Goal: Entertainment & Leisure: Browse casually

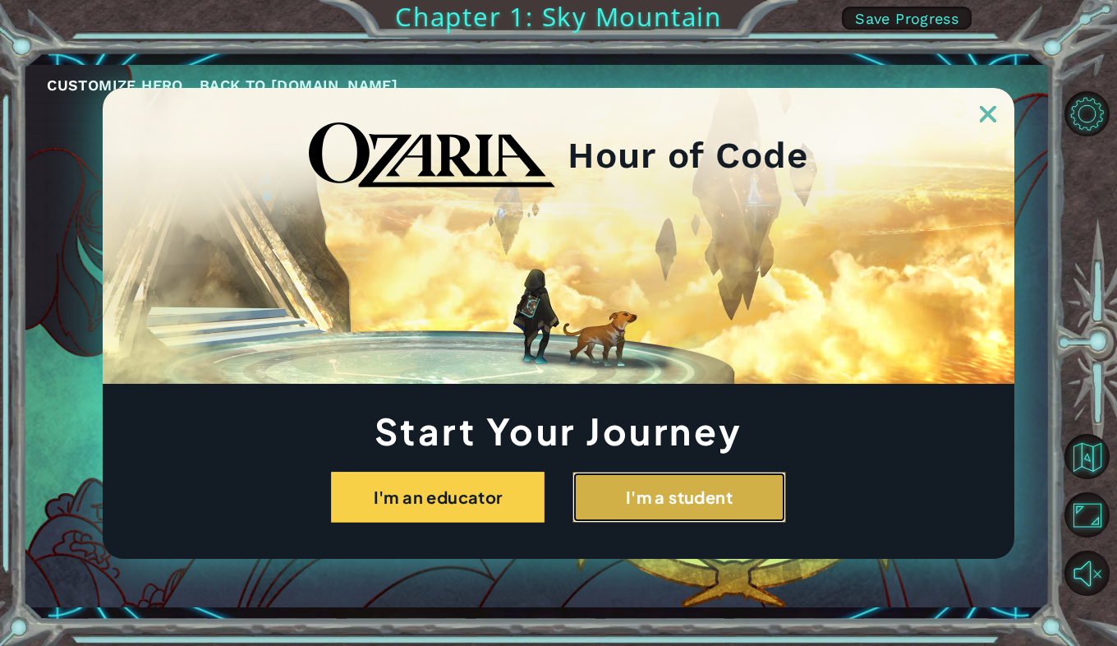
click at [656, 487] on button "I'm a student" at bounding box center [680, 497] width 214 height 51
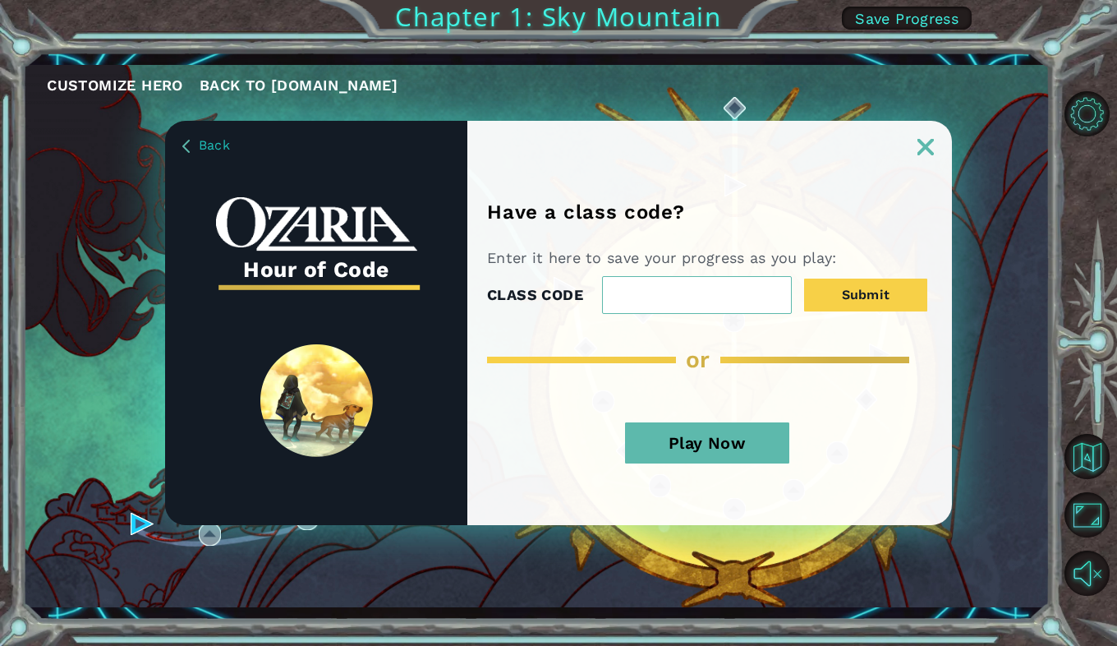
click at [714, 440] on button "Play Now" at bounding box center [707, 442] width 164 height 41
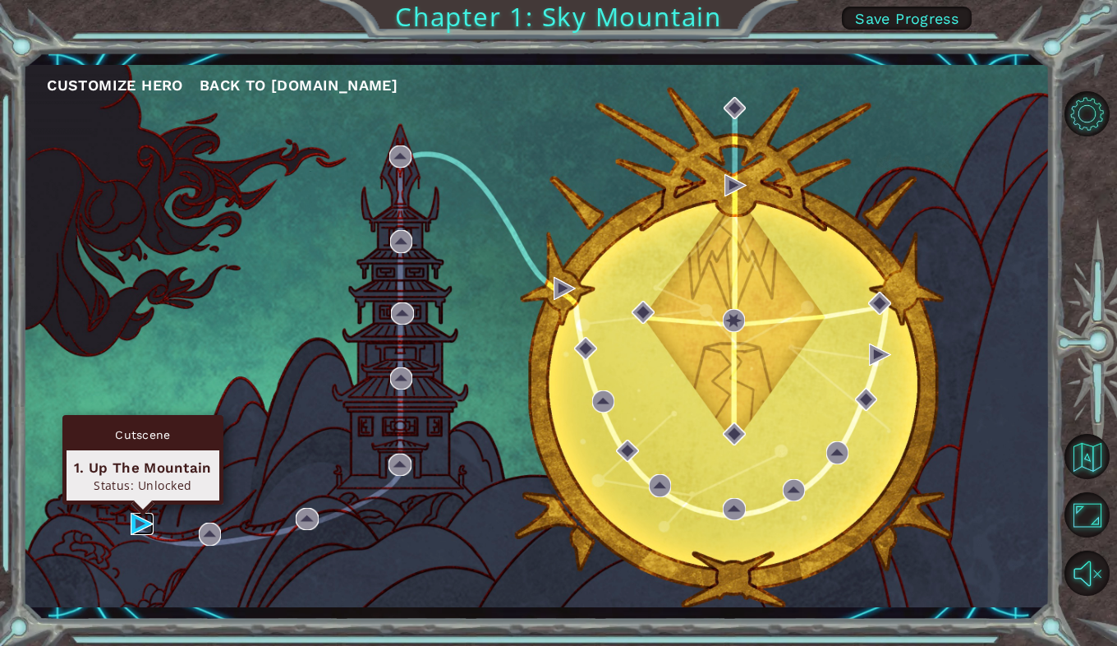
click at [140, 517] on img at bounding box center [142, 524] width 23 height 23
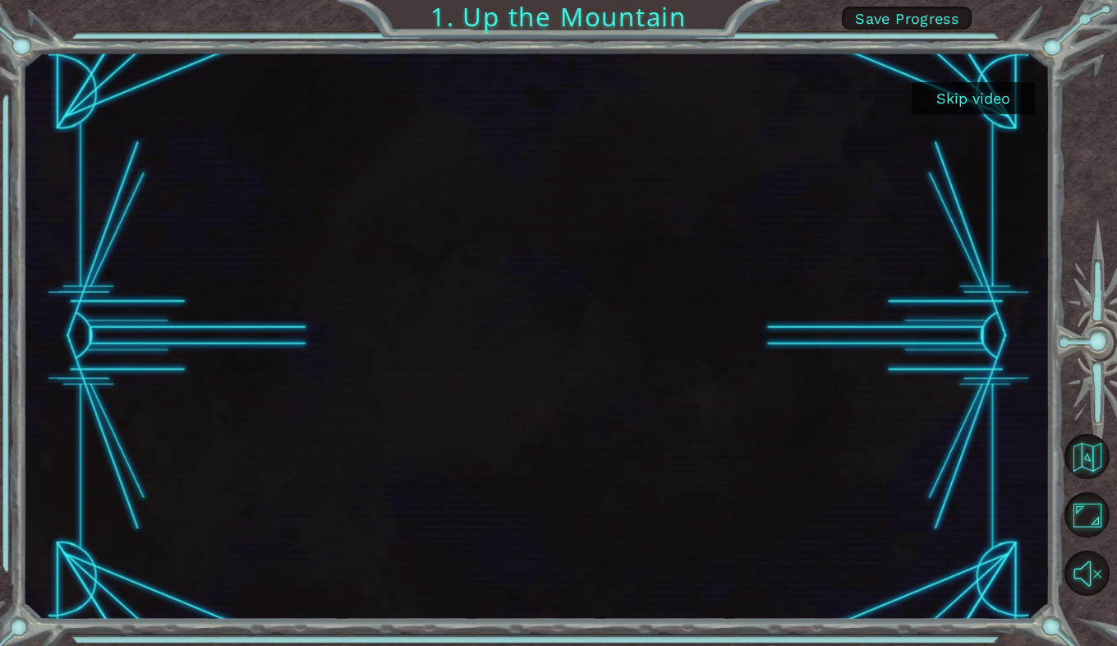
click at [961, 93] on button "Skip video" at bounding box center [973, 98] width 123 height 32
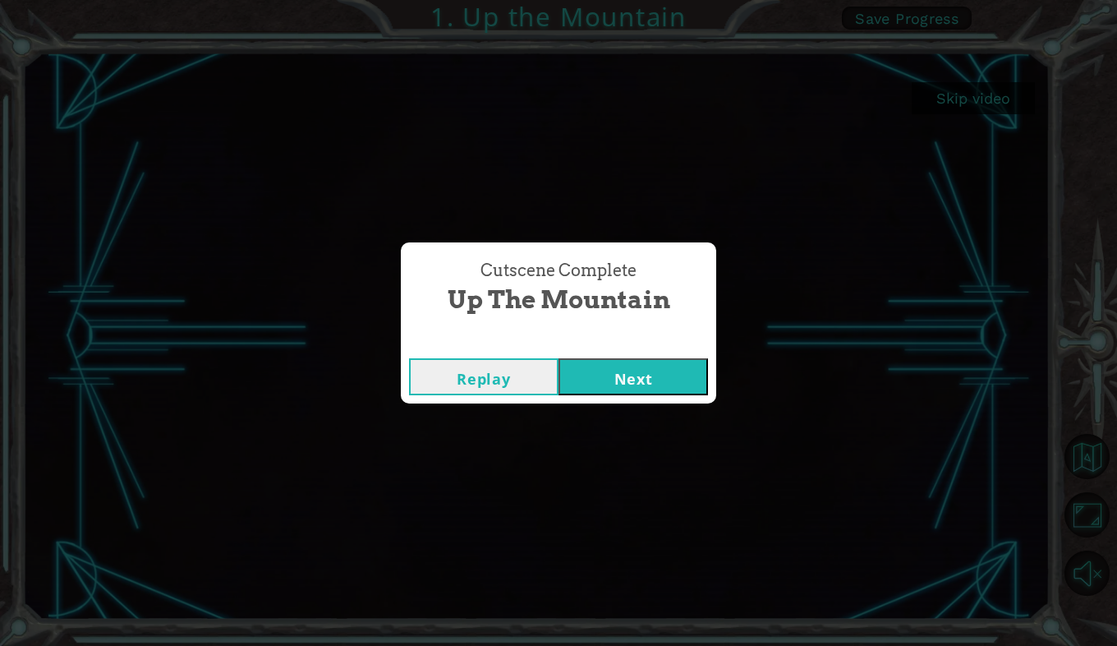
click at [615, 371] on button "Next" at bounding box center [634, 376] width 150 height 37
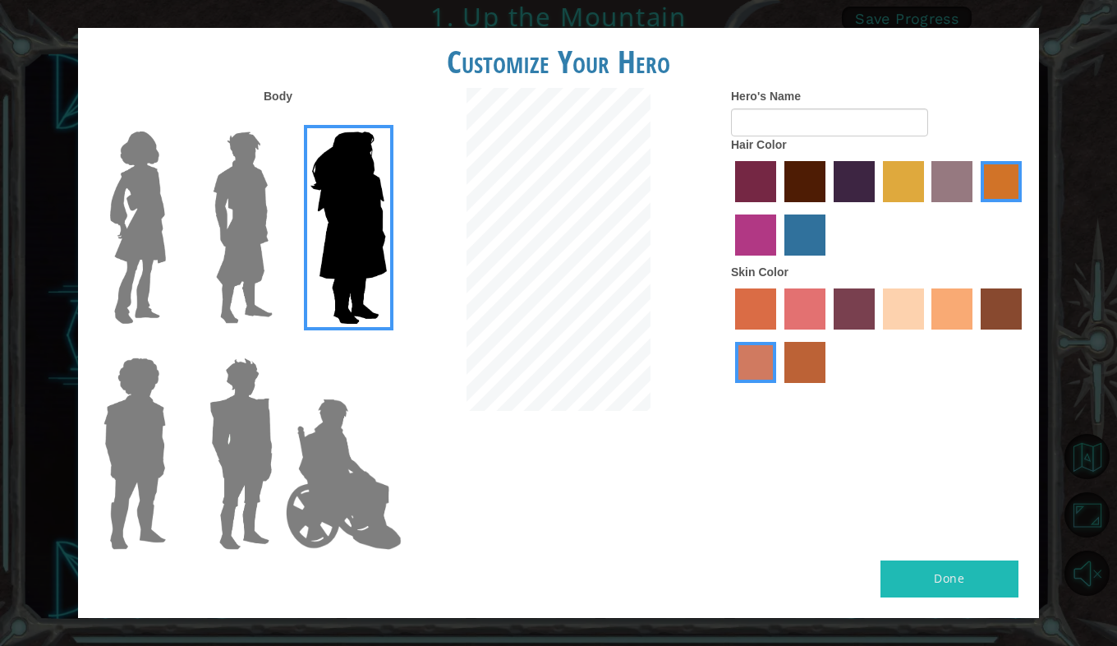
click at [761, 237] on label "medium red violet hair color" at bounding box center [755, 234] width 41 height 41
click at [1025, 208] on input "medium red violet hair color" at bounding box center [1025, 208] width 0 height 0
click at [956, 572] on button "Done" at bounding box center [950, 578] width 138 height 37
click at [141, 210] on img at bounding box center [138, 227] width 69 height 205
click at [173, 121] on input "Hero Connie" at bounding box center [173, 121] width 0 height 0
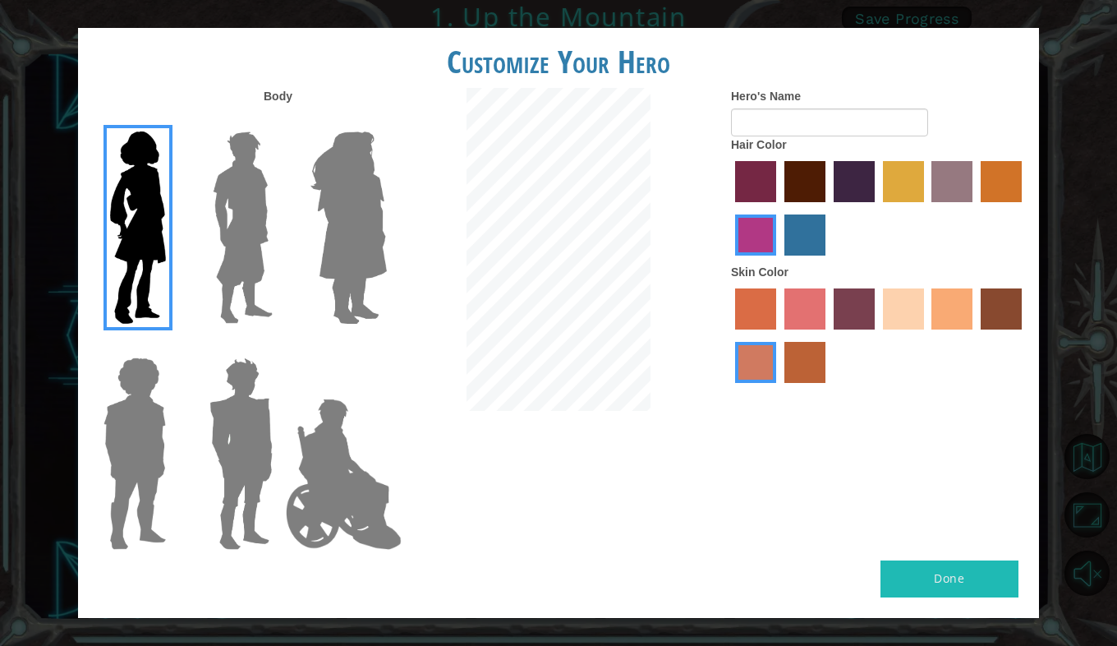
click at [954, 587] on button "Done" at bounding box center [950, 578] width 138 height 37
click at [937, 589] on button "Done" at bounding box center [950, 578] width 138 height 37
